Goal: Information Seeking & Learning: Learn about a topic

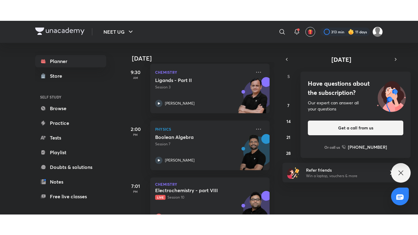
scroll to position [92, 0]
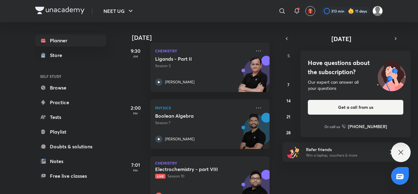
click at [178, 174] on p "Live Session 10" at bounding box center [203, 176] width 96 height 6
